Goal: Obtain resource: Obtain resource

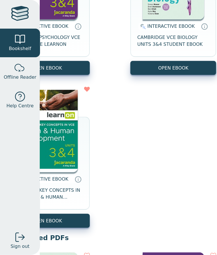
scroll to position [145, 51]
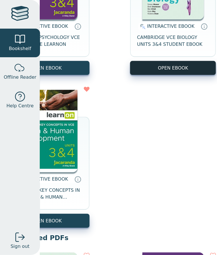
click at [159, 66] on button "OPEN EBOOK" at bounding box center [173, 68] width 86 height 14
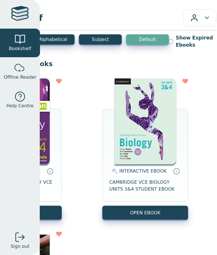
scroll to position [0, 87]
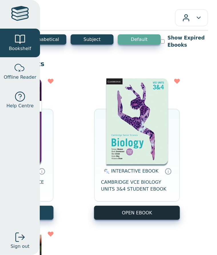
click at [136, 214] on button "OPEN EBOOK" at bounding box center [137, 213] width 86 height 14
